Goal: Task Accomplishment & Management: Use online tool/utility

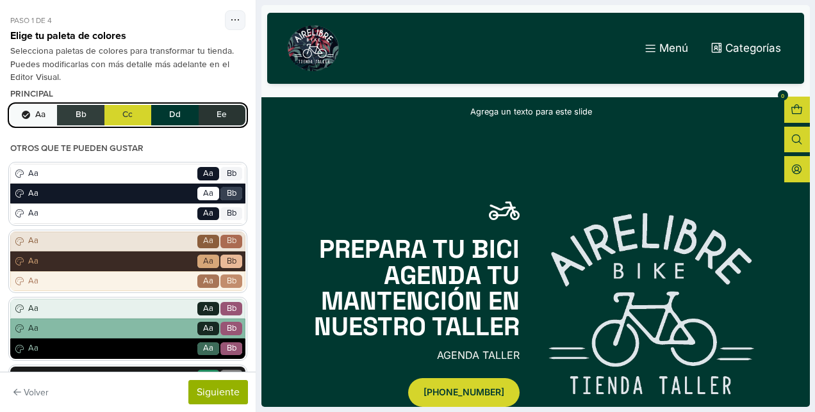
scroll to position [361, 0]
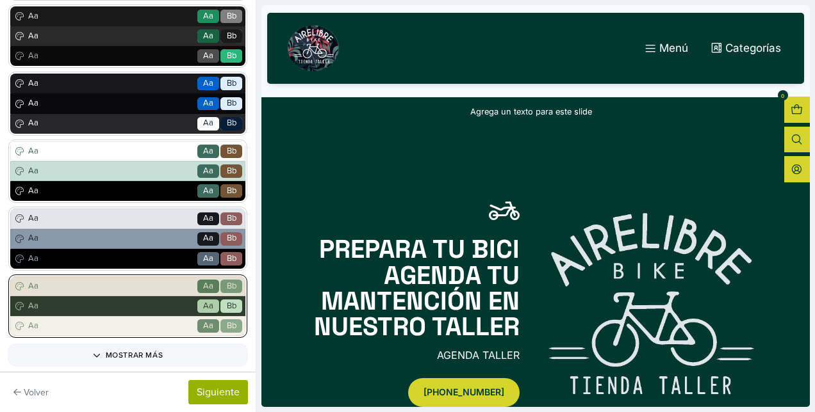
click at [204, 314] on div "Aa Go Aa Bb" at bounding box center [127, 307] width 235 height 20
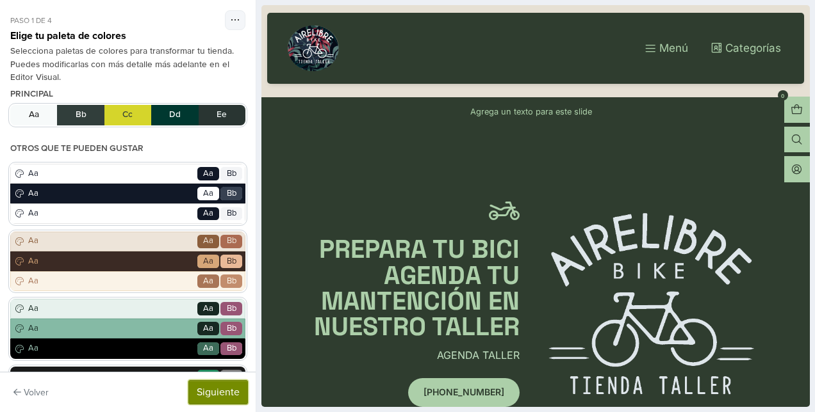
click at [242, 392] on button "Siguiente" at bounding box center [218, 392] width 60 height 24
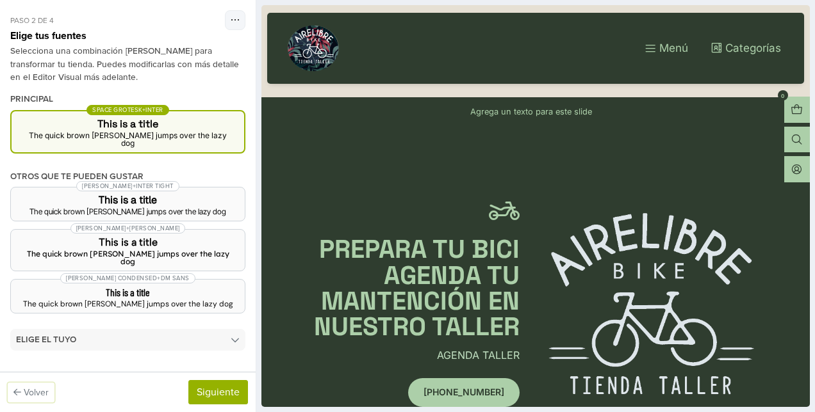
click at [28, 391] on button "Volver" at bounding box center [31, 393] width 47 height 20
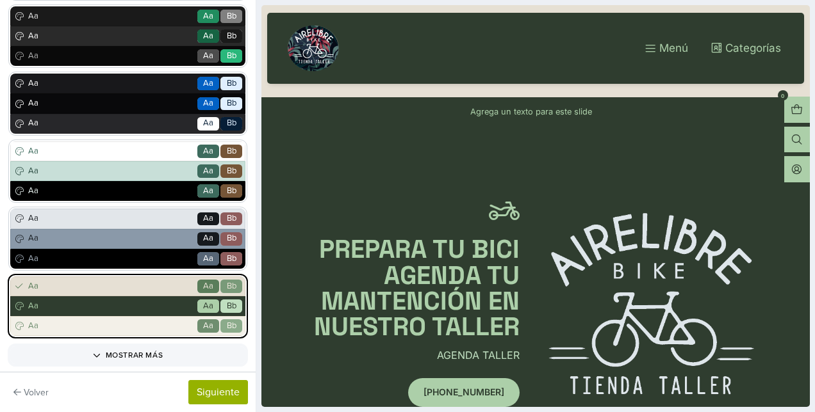
click at [203, 283] on span "Aa" at bounding box center [208, 287] width 10 height 13
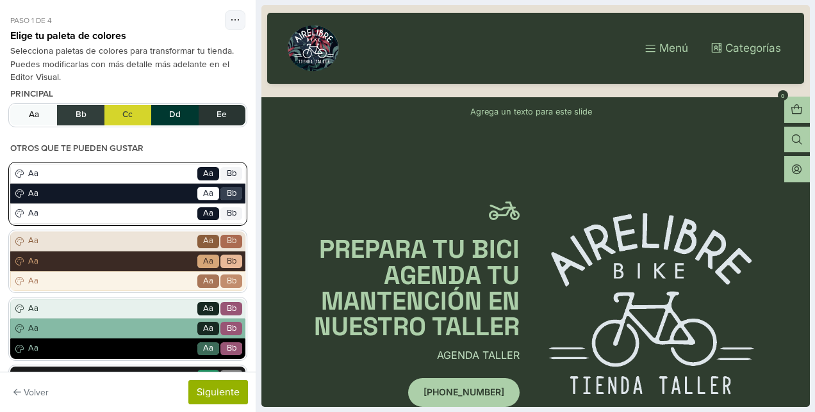
click at [183, 202] on div "Aa Go Aa Bb" at bounding box center [127, 194] width 235 height 20
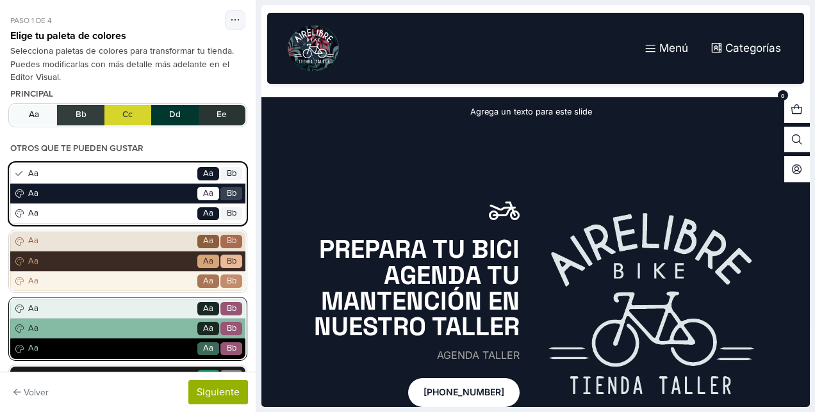
click at [161, 313] on span "Aa" at bounding box center [111, 309] width 170 height 13
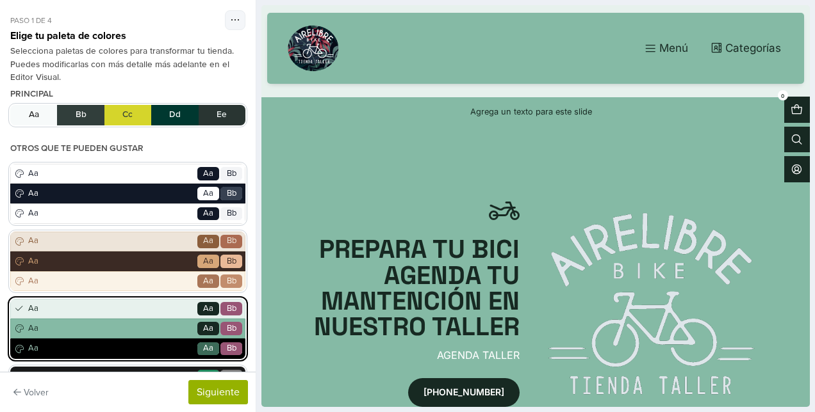
click at [254, 380] on div "Volver Siguiente" at bounding box center [128, 392] width 256 height 40
click at [29, 113] on button "Aa Bb Cc Dd Ee" at bounding box center [127, 115] width 235 height 20
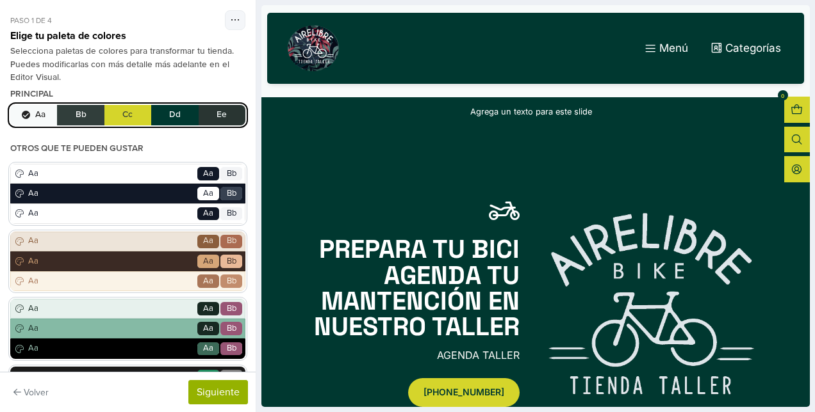
click at [81, 109] on button "Aa Bb Cc Dd Ee" at bounding box center [127, 115] width 235 height 20
click at [127, 115] on button "Aa Bb Cc Dd Ee" at bounding box center [127, 115] width 235 height 20
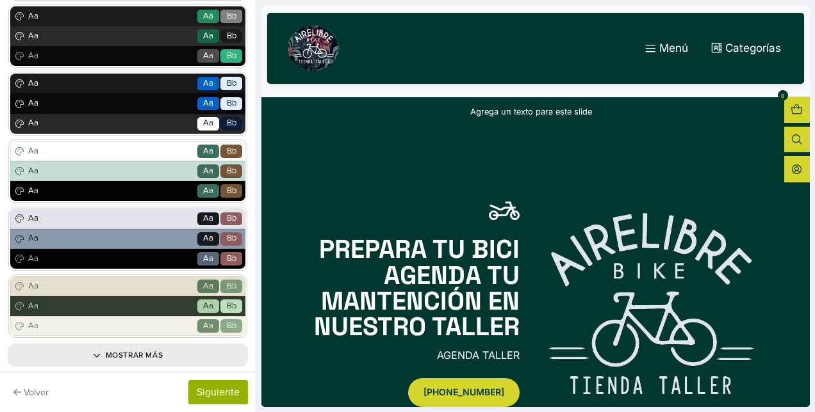
click at [122, 362] on button "Mostrar más" at bounding box center [127, 355] width 235 height 18
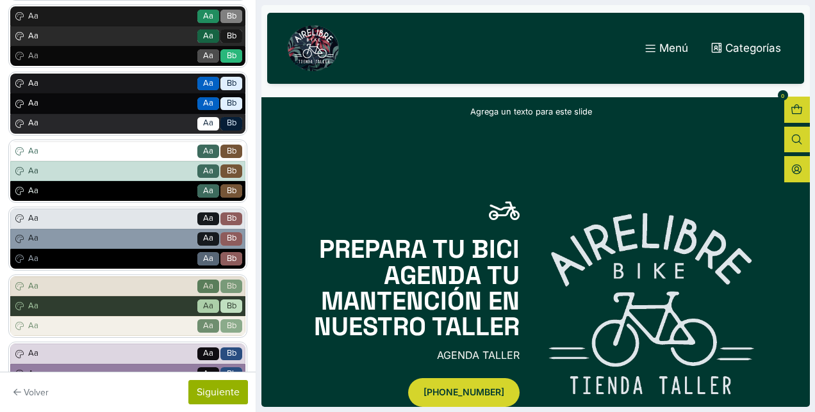
scroll to position [721, 0]
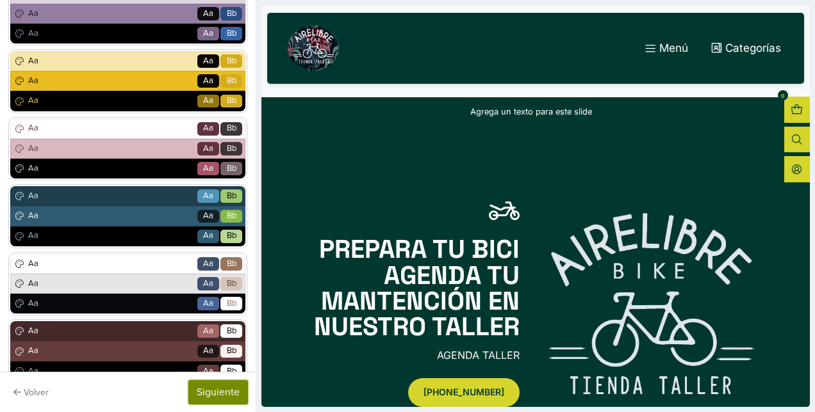
click at [215, 395] on button "Siguiente" at bounding box center [218, 392] width 60 height 24
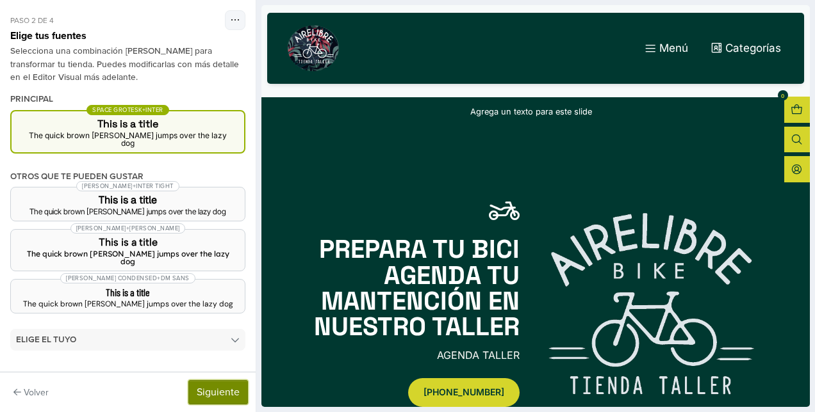
click at [224, 397] on button "Siguiente" at bounding box center [218, 392] width 60 height 24
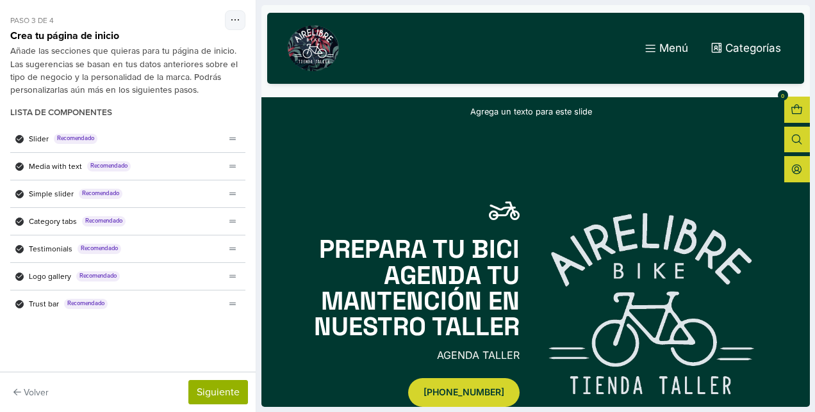
scroll to position [0, 0]
click at [20, 137] on icon "Lista de componentes" at bounding box center [20, 139] width 6 height 6
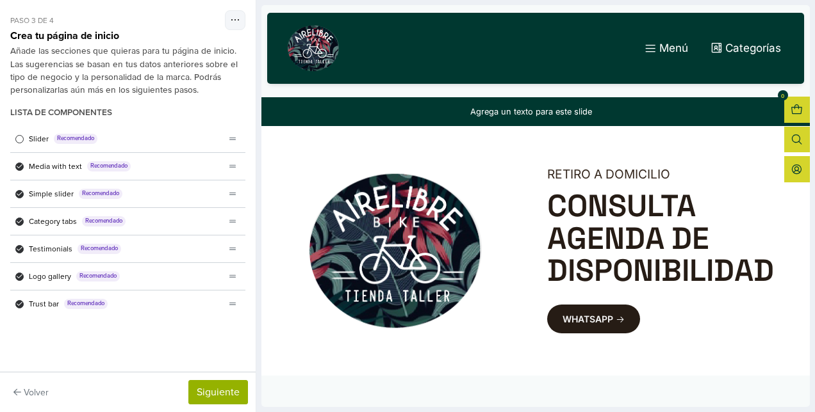
click at [20, 137] on span "Lista de componentes" at bounding box center [19, 139] width 8 height 8
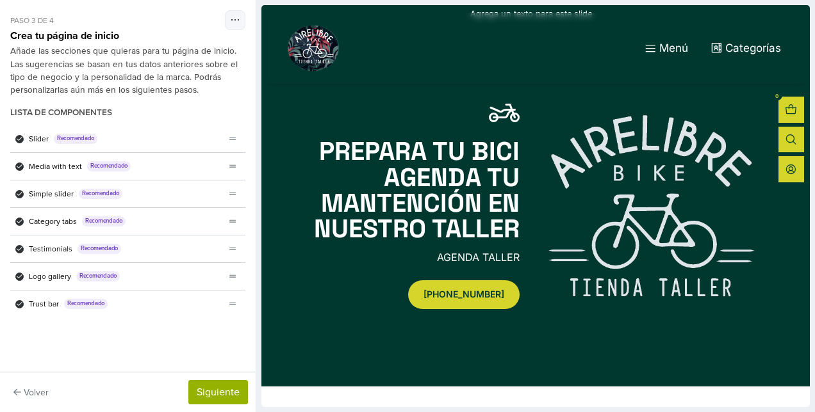
scroll to position [99, 0]
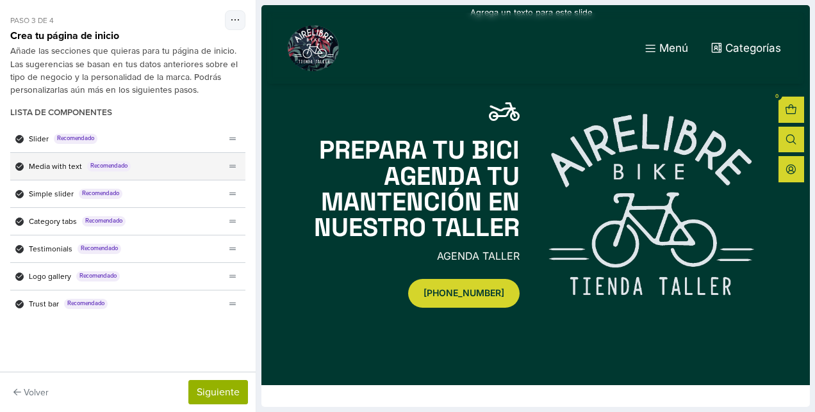
click at [18, 165] on icon "Lista de componentes" at bounding box center [20, 166] width 6 height 6
click at [18, 165] on span "Lista de componentes" at bounding box center [19, 167] width 8 height 8
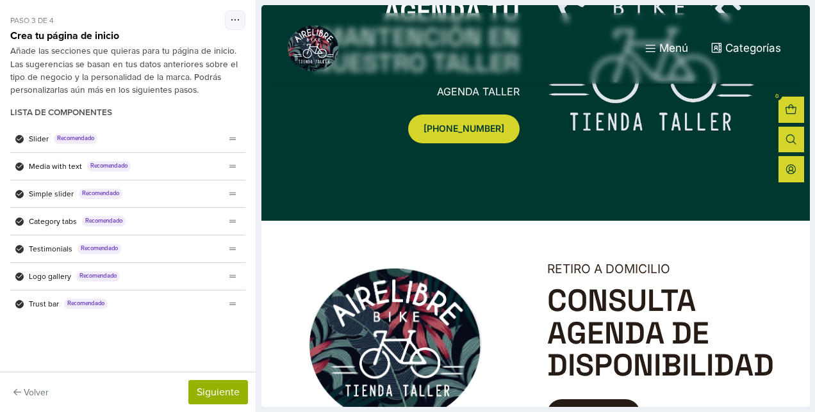
scroll to position [402, 0]
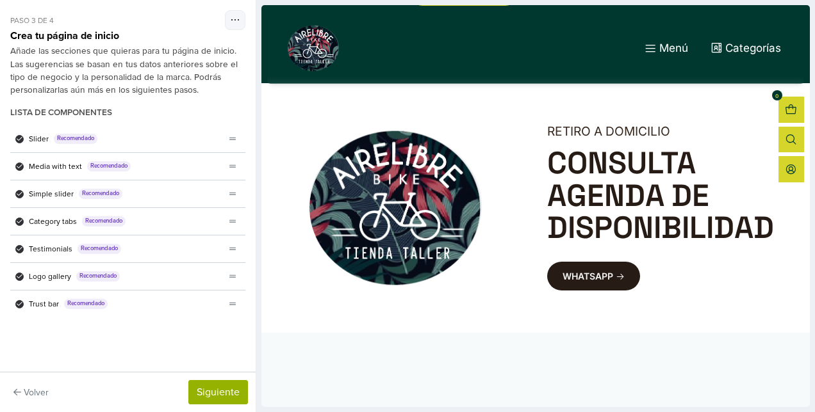
click at [18, 165] on icon "Lista de componentes" at bounding box center [20, 166] width 6 height 6
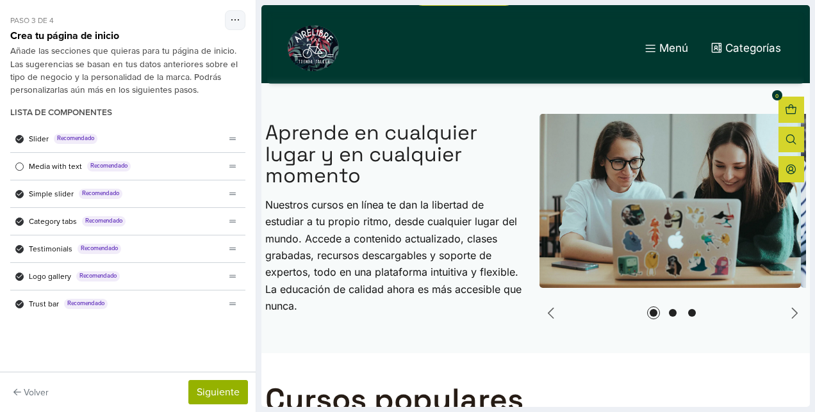
scroll to position [50, 0]
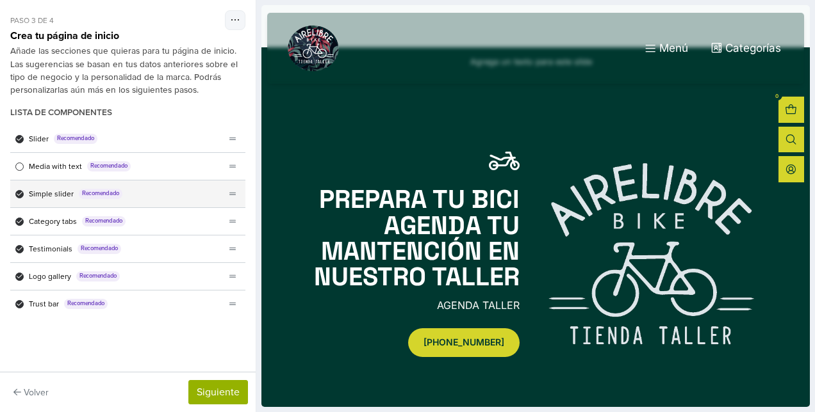
click at [19, 188] on div "Simple slider Recomendado" at bounding box center [117, 194] width 215 height 27
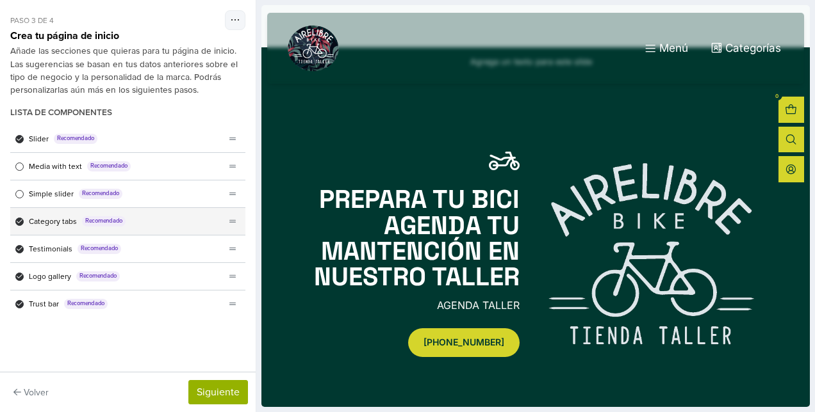
click at [22, 220] on icon "Lista de componentes" at bounding box center [20, 221] width 6 height 6
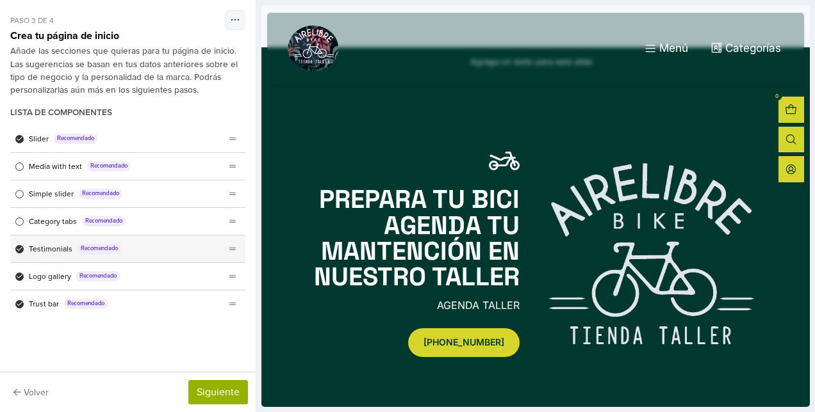
click at [20, 248] on icon "Lista de componentes" at bounding box center [20, 249] width 6 height 4
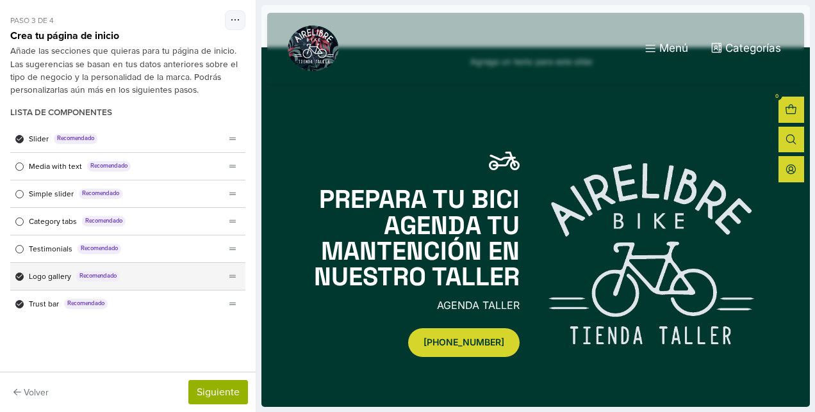
click at [18, 274] on icon "Lista de componentes" at bounding box center [20, 276] width 6 height 6
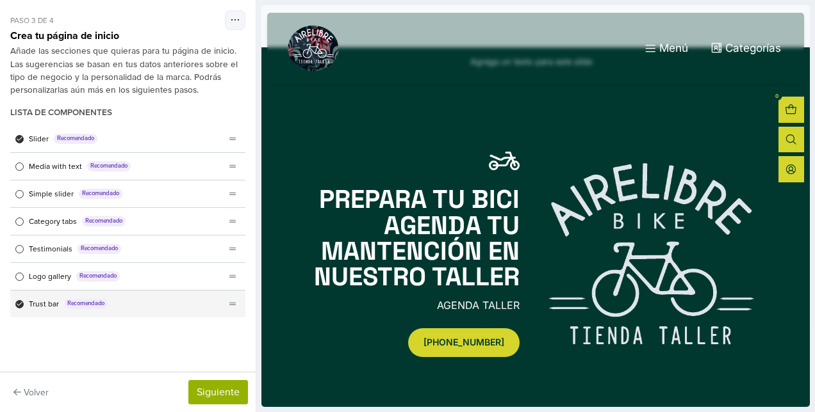
click at [20, 304] on icon "Lista de componentes" at bounding box center [20, 304] width 6 height 6
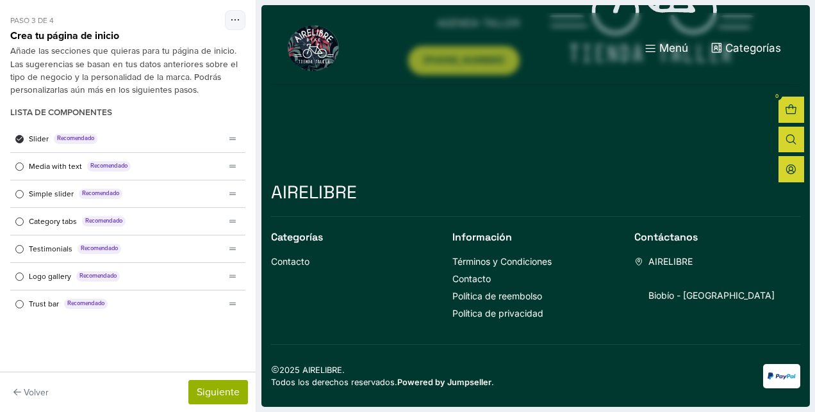
scroll to position [0, 0]
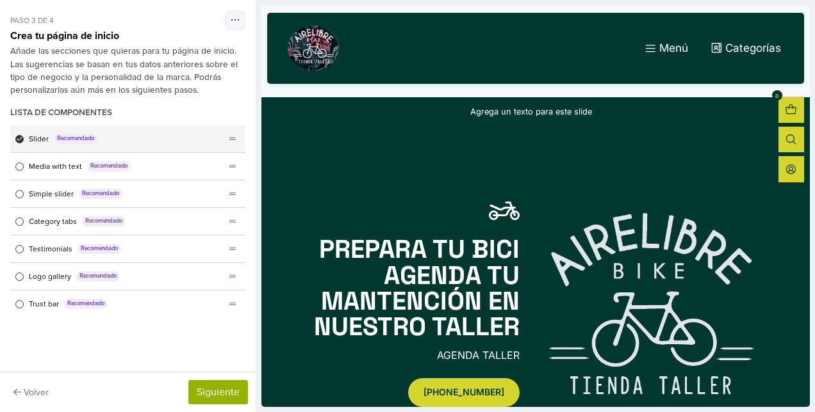
click at [19, 137] on icon "Lista de componentes" at bounding box center [20, 139] width 6 height 6
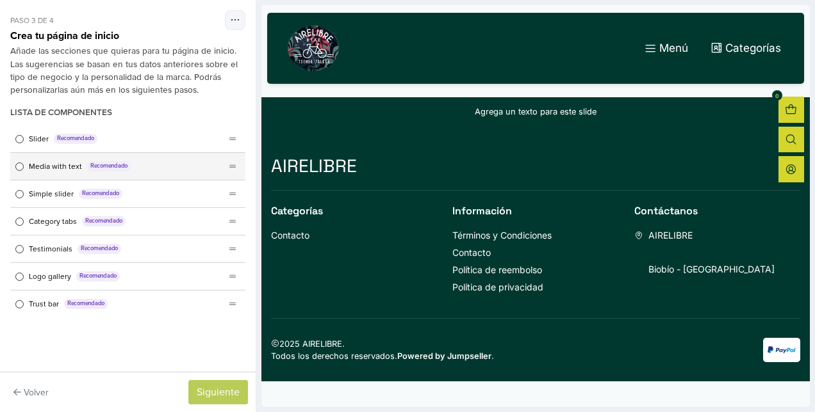
click at [17, 168] on span "Lista de componentes" at bounding box center [19, 167] width 8 height 8
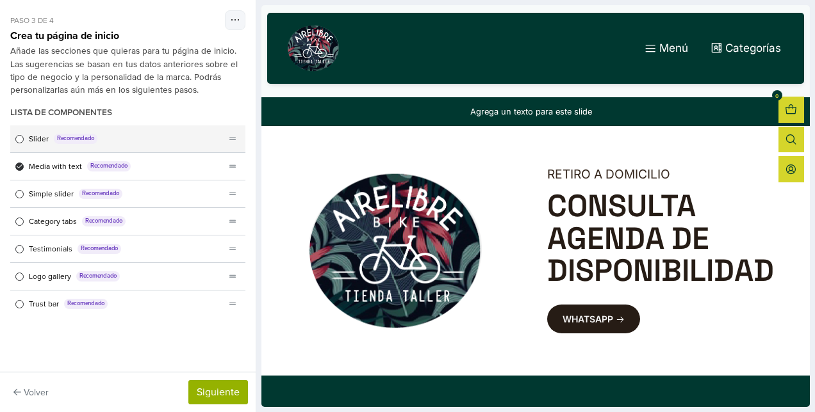
click at [17, 138] on span "Lista de componentes" at bounding box center [19, 139] width 8 height 8
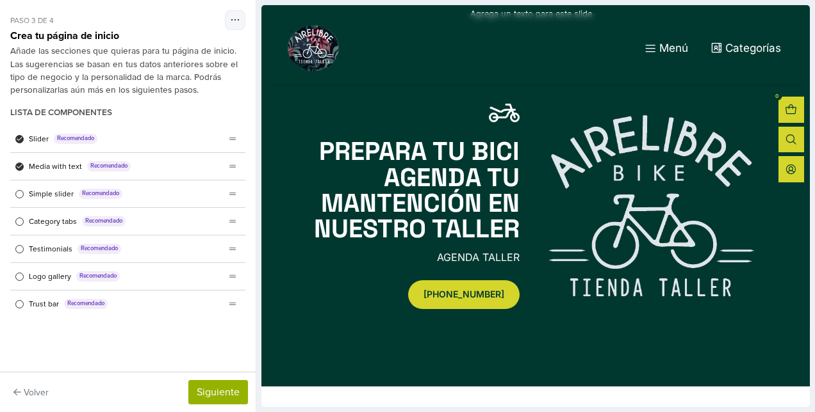
scroll to position [99, 0]
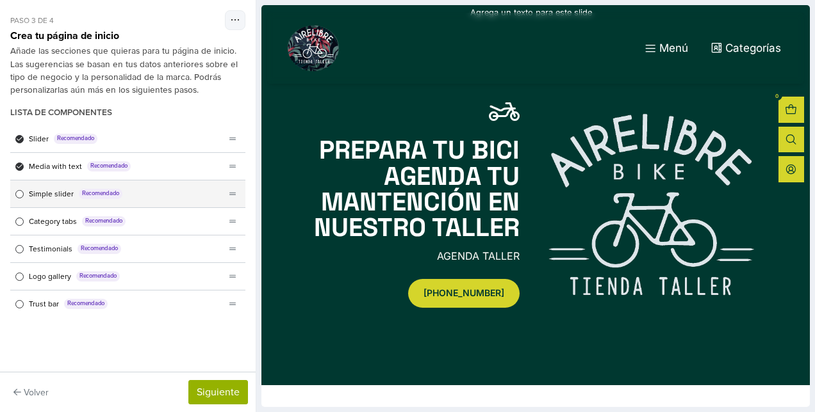
click at [20, 193] on span "Lista de componentes" at bounding box center [19, 194] width 8 height 8
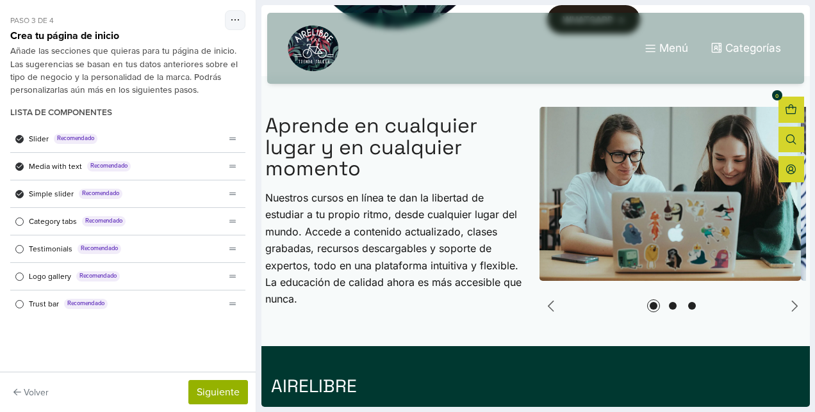
scroll to position [660, 0]
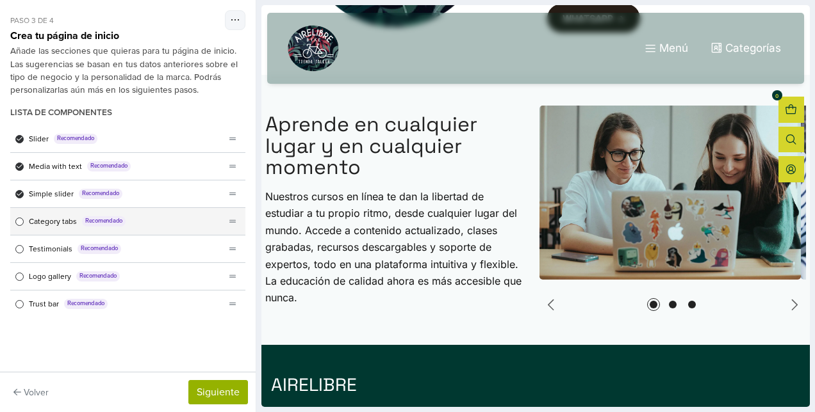
click at [19, 227] on div "Category tabs Recomendado" at bounding box center [117, 221] width 215 height 27
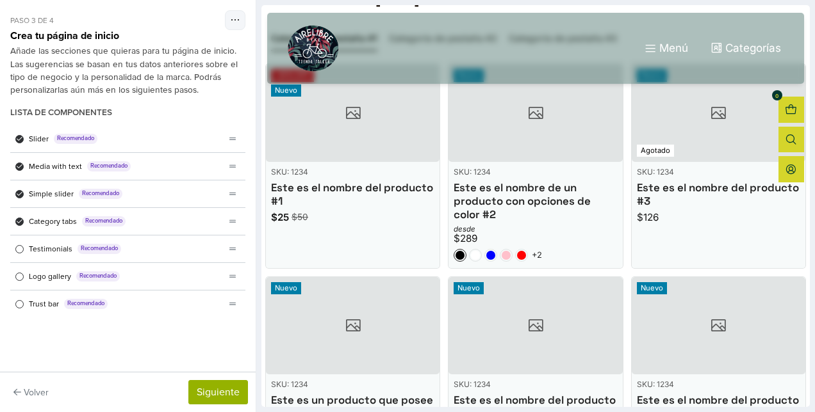
scroll to position [1068, 0]
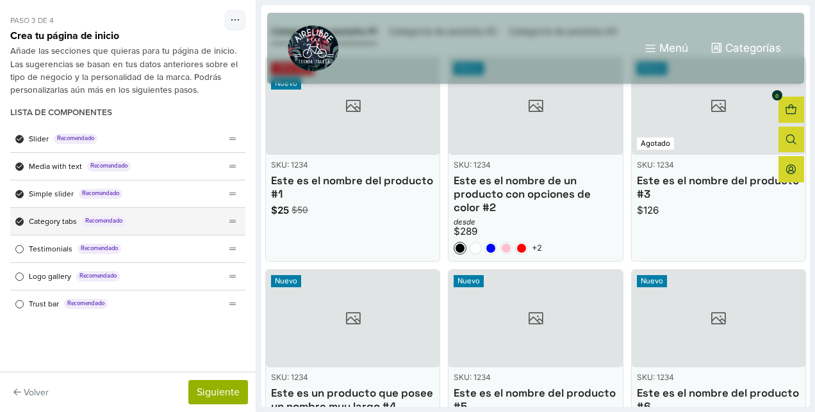
click at [19, 218] on icon "Lista de componentes" at bounding box center [20, 221] width 6 height 6
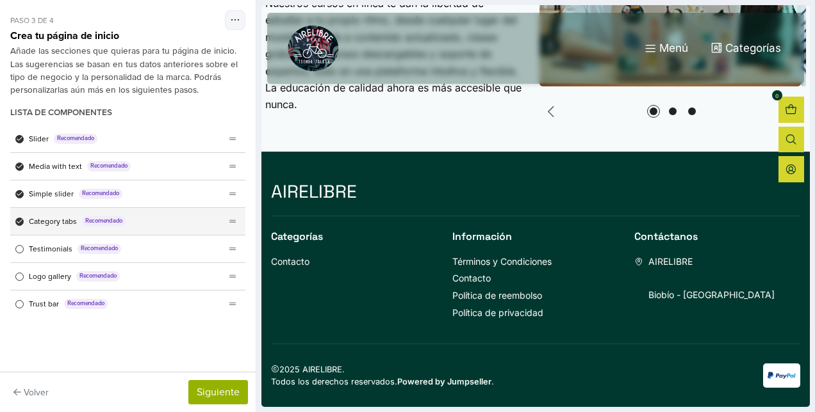
scroll to position [849, 0]
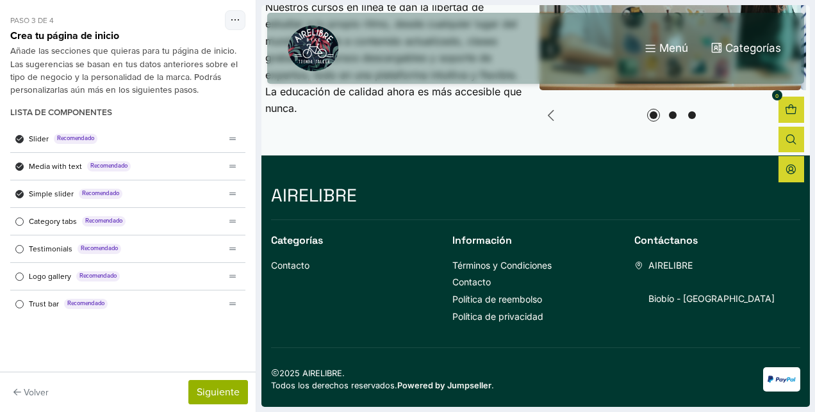
click at [19, 218] on span "Lista de componentes" at bounding box center [19, 222] width 8 height 8
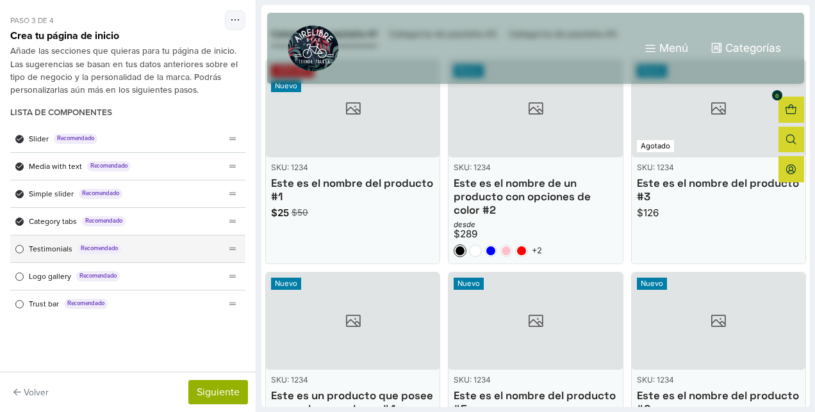
scroll to position [1068, 0]
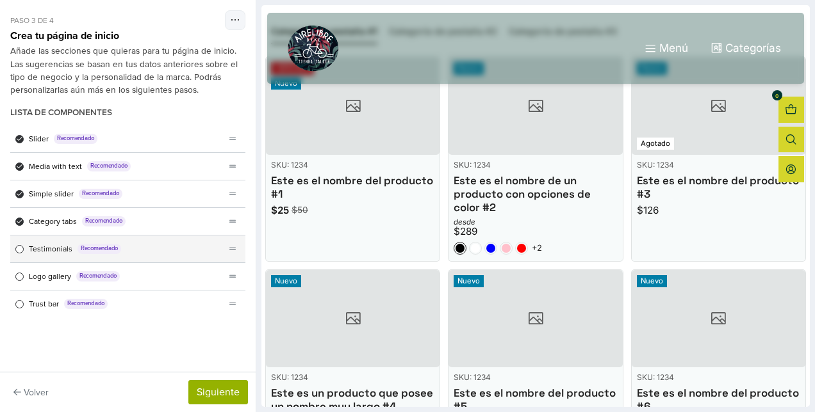
click at [20, 247] on span "Lista de componentes" at bounding box center [19, 249] width 8 height 8
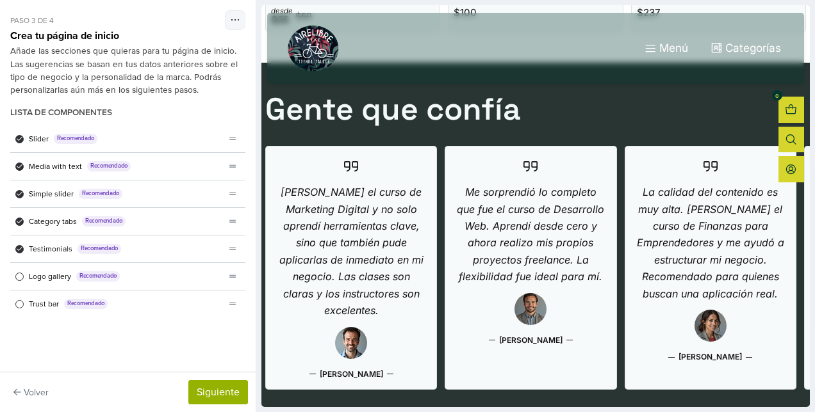
scroll to position [1514, 0]
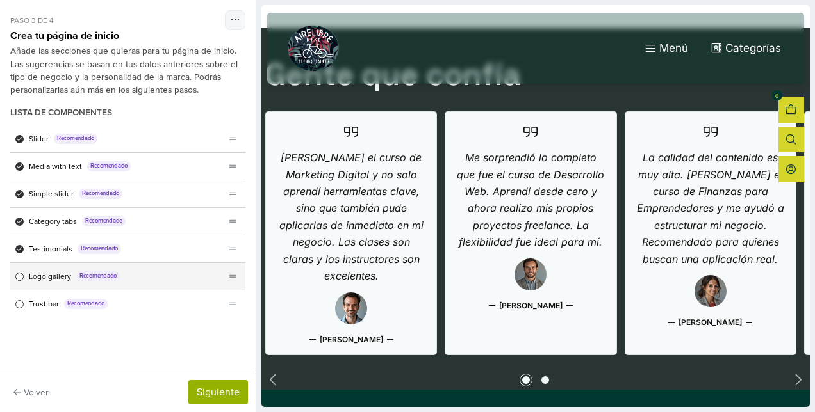
click at [20, 277] on span "Lista de componentes" at bounding box center [19, 277] width 8 height 8
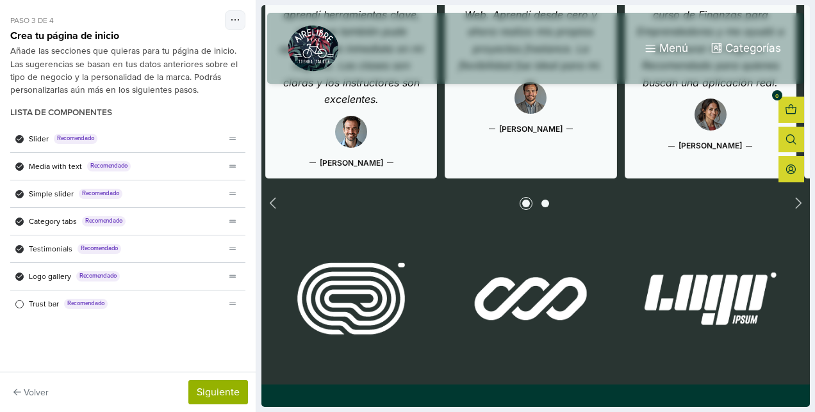
scroll to position [1772, 0]
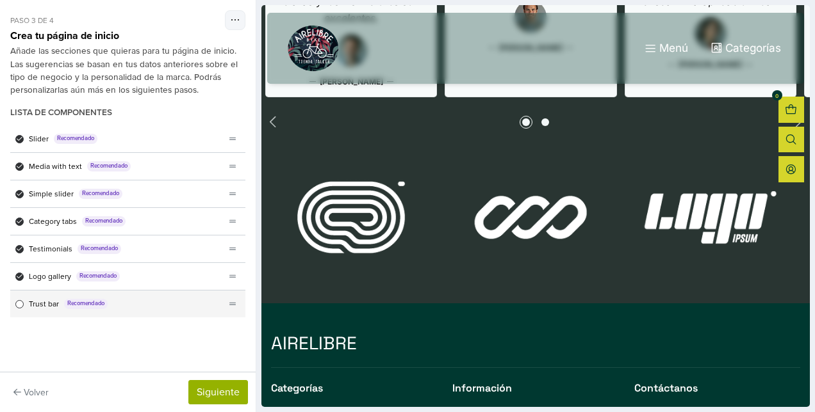
click at [20, 302] on span "Lista de componentes" at bounding box center [19, 304] width 8 height 8
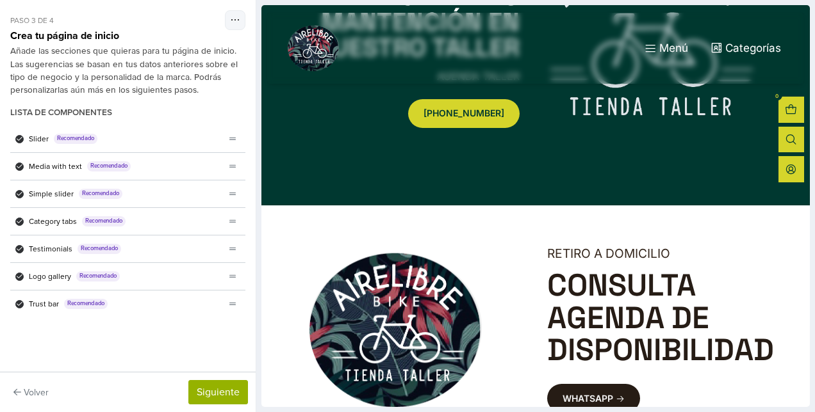
scroll to position [0, 0]
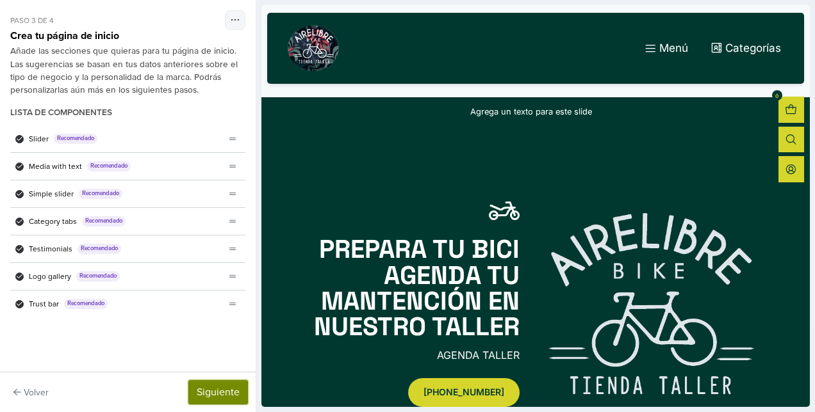
click at [219, 391] on button "Siguiente" at bounding box center [218, 392] width 60 height 24
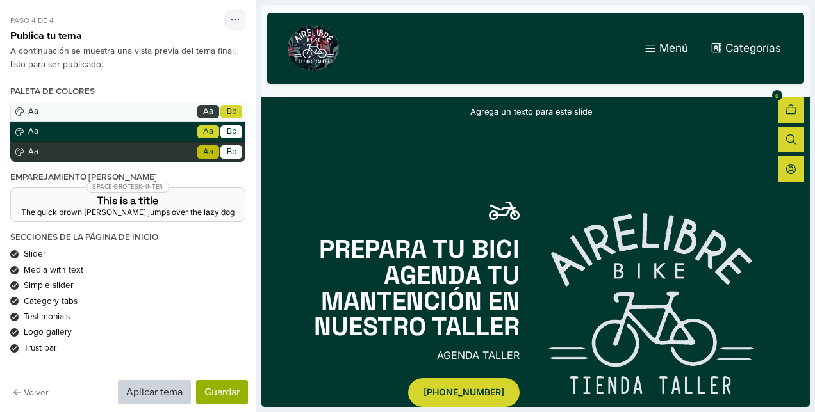
click at [145, 149] on div "Paleta de colores Aa Go Aa Bb Aa Go Aa Bb Aa Go Aa Bb" at bounding box center [127, 124] width 235 height 76
click at [253, 375] on div "Volver Aplicar tema Guardar" at bounding box center [128, 392] width 256 height 40
click at [225, 387] on button "Guardar" at bounding box center [222, 392] width 52 height 24
